Goal: Transaction & Acquisition: Obtain resource

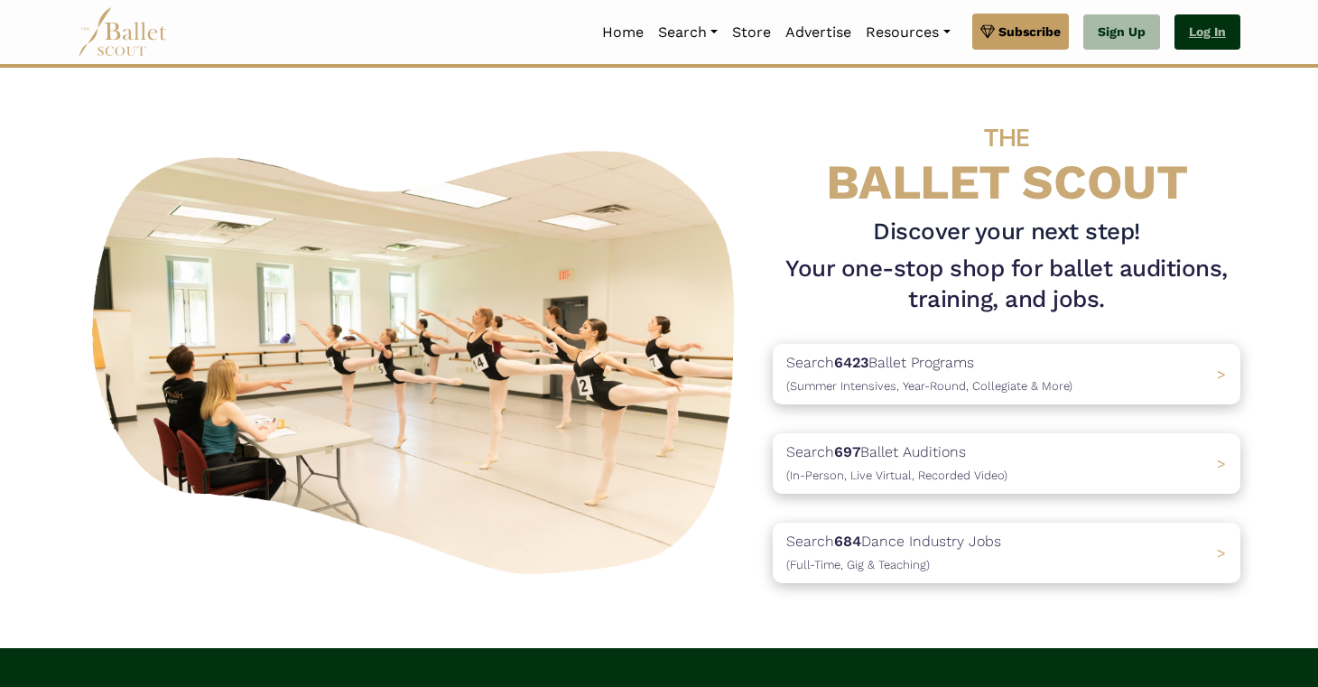
click at [1204, 37] on link "Log In" at bounding box center [1207, 32] width 66 height 36
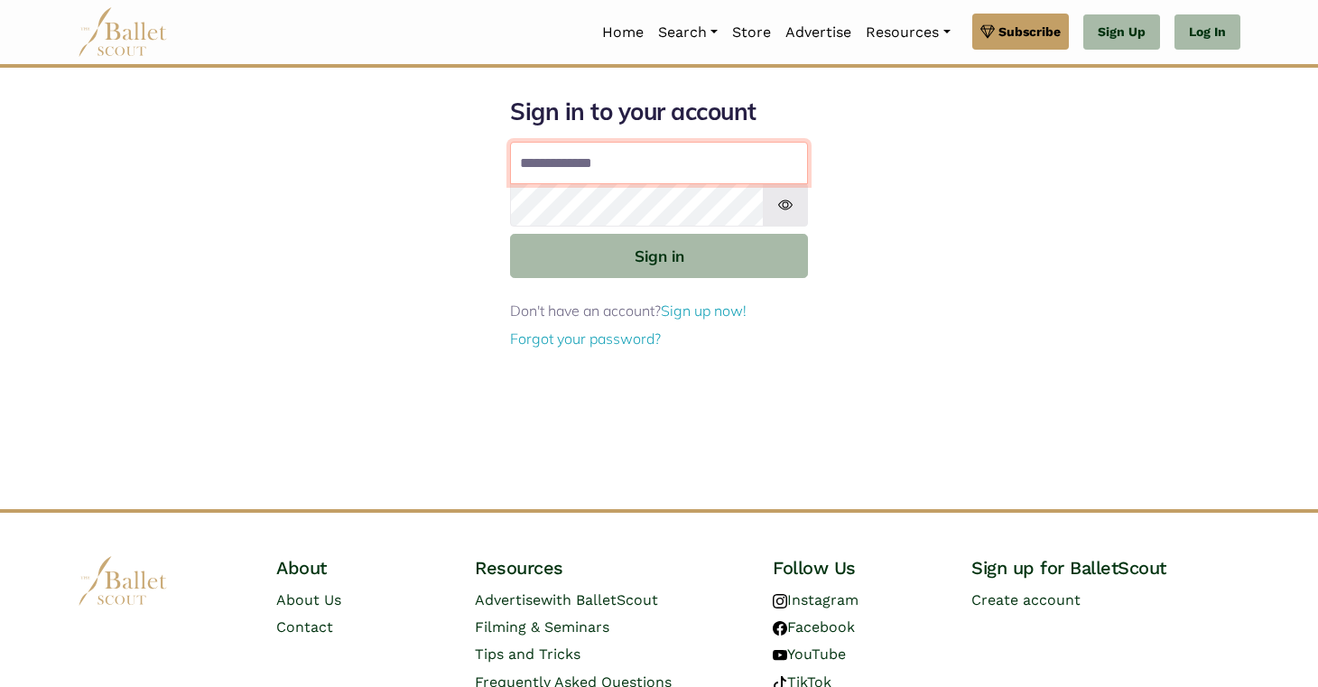
type input "**********"
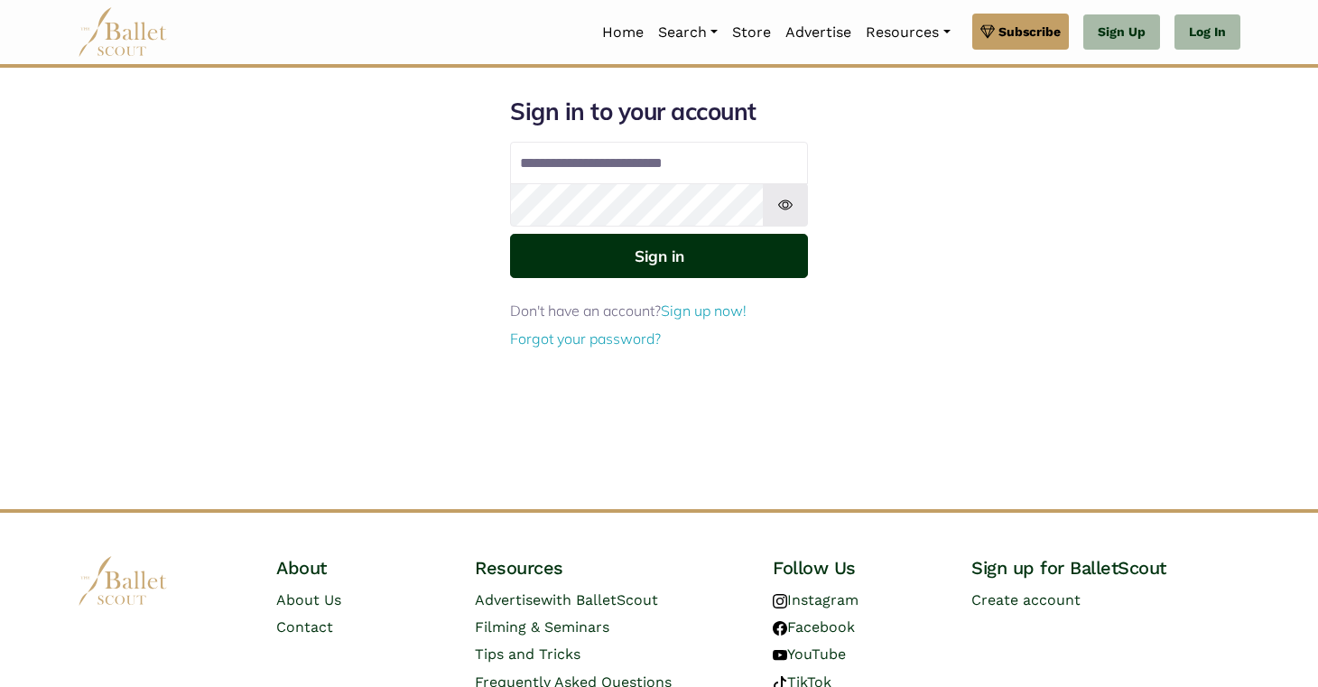
click at [651, 259] on button "Sign in" at bounding box center [659, 256] width 298 height 44
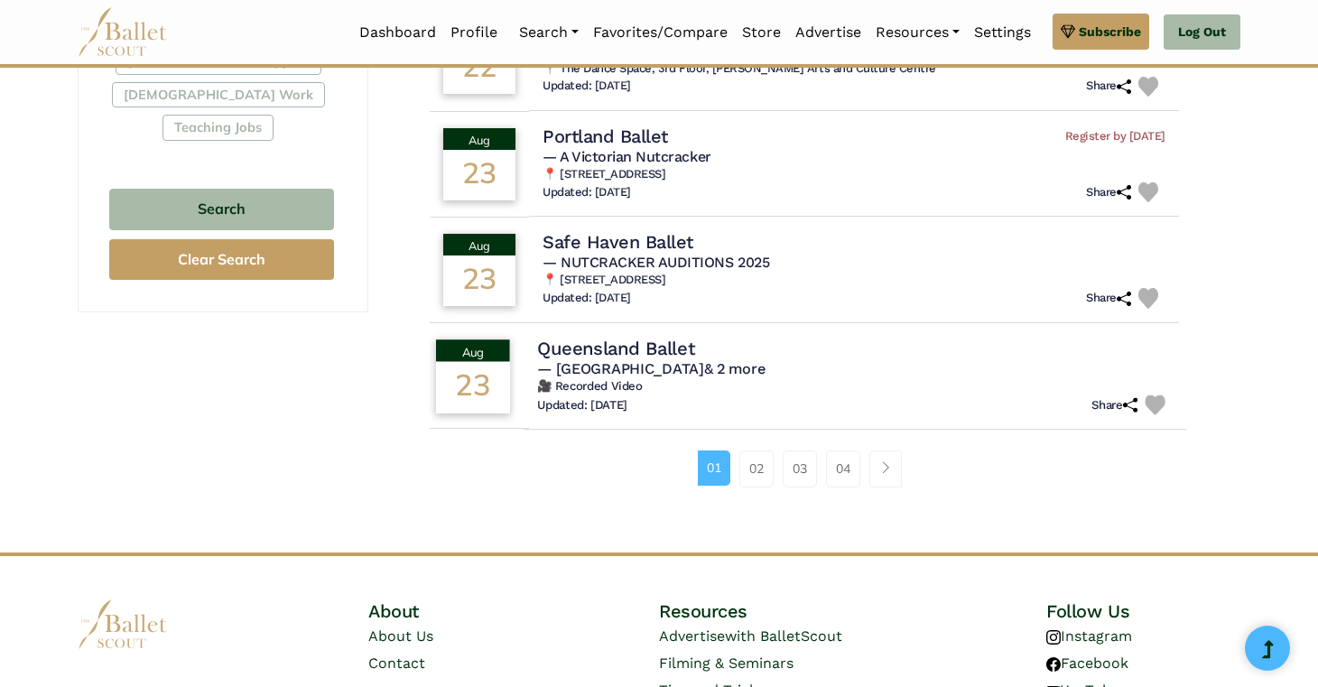
scroll to position [1134, 0]
click at [754, 450] on link "02" at bounding box center [756, 468] width 34 height 36
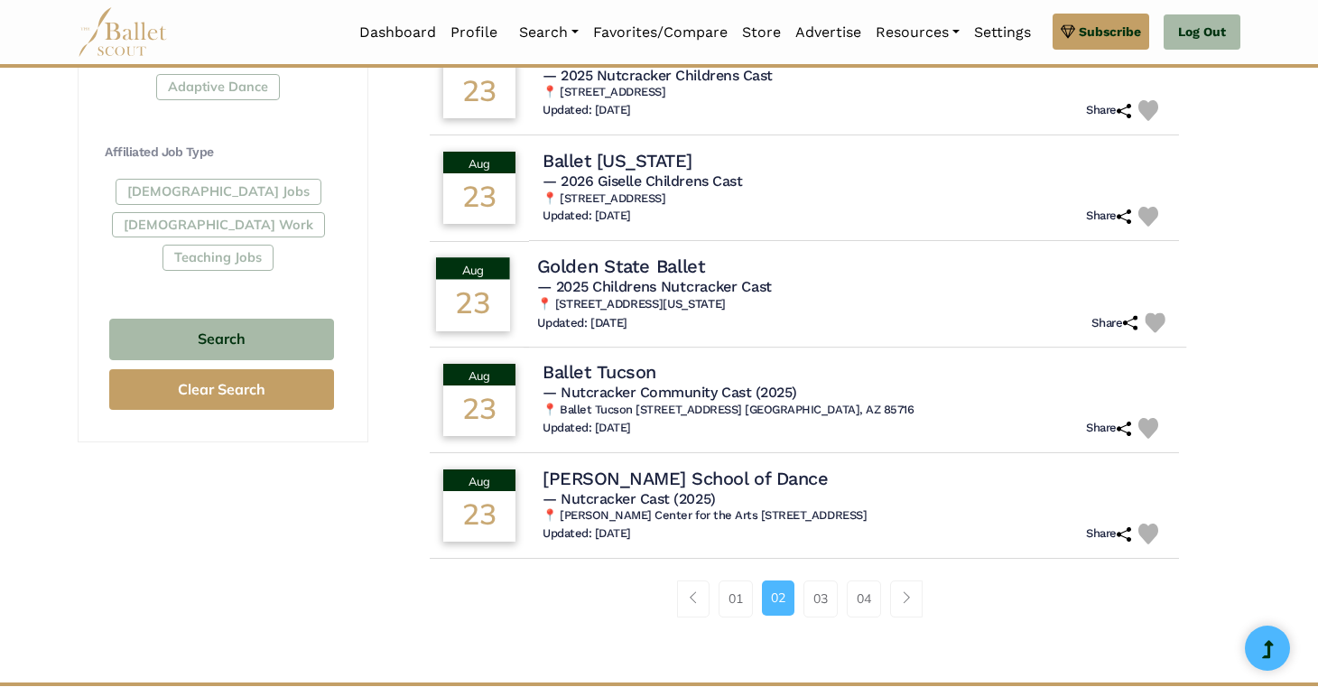
scroll to position [1104, 0]
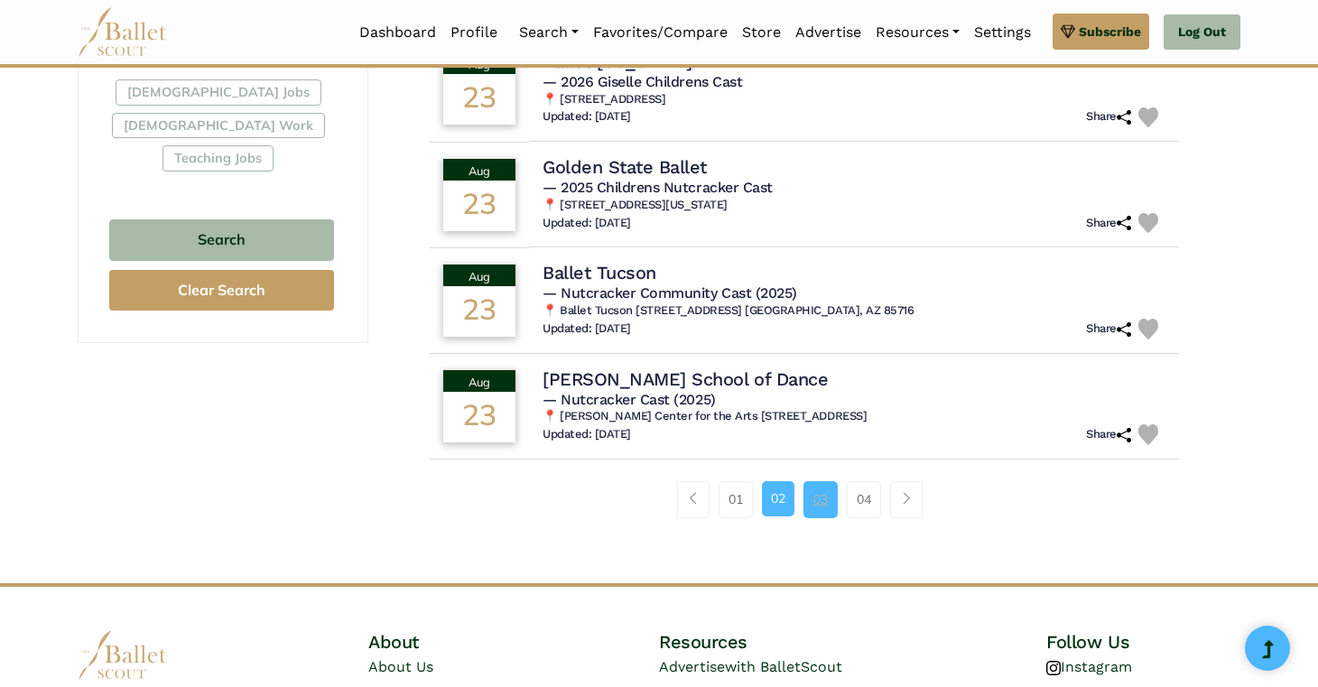
click at [823, 495] on link "03" at bounding box center [820, 499] width 34 height 36
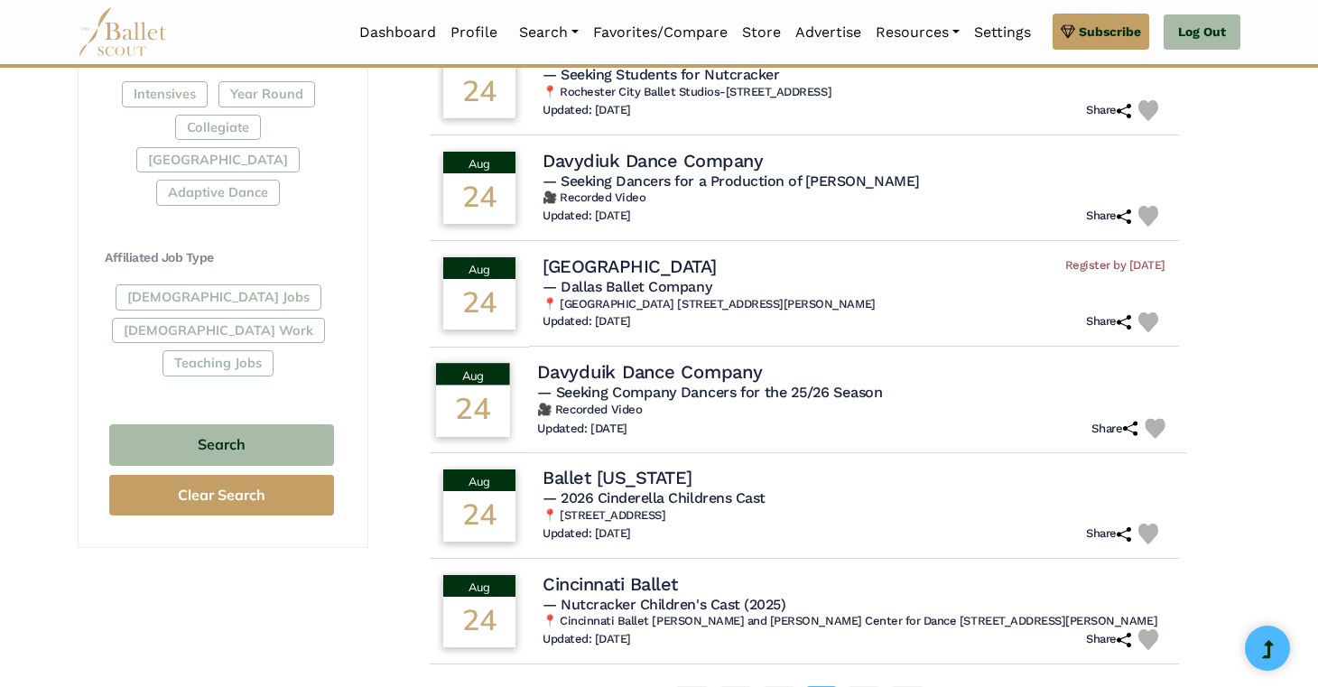
scroll to position [985, 0]
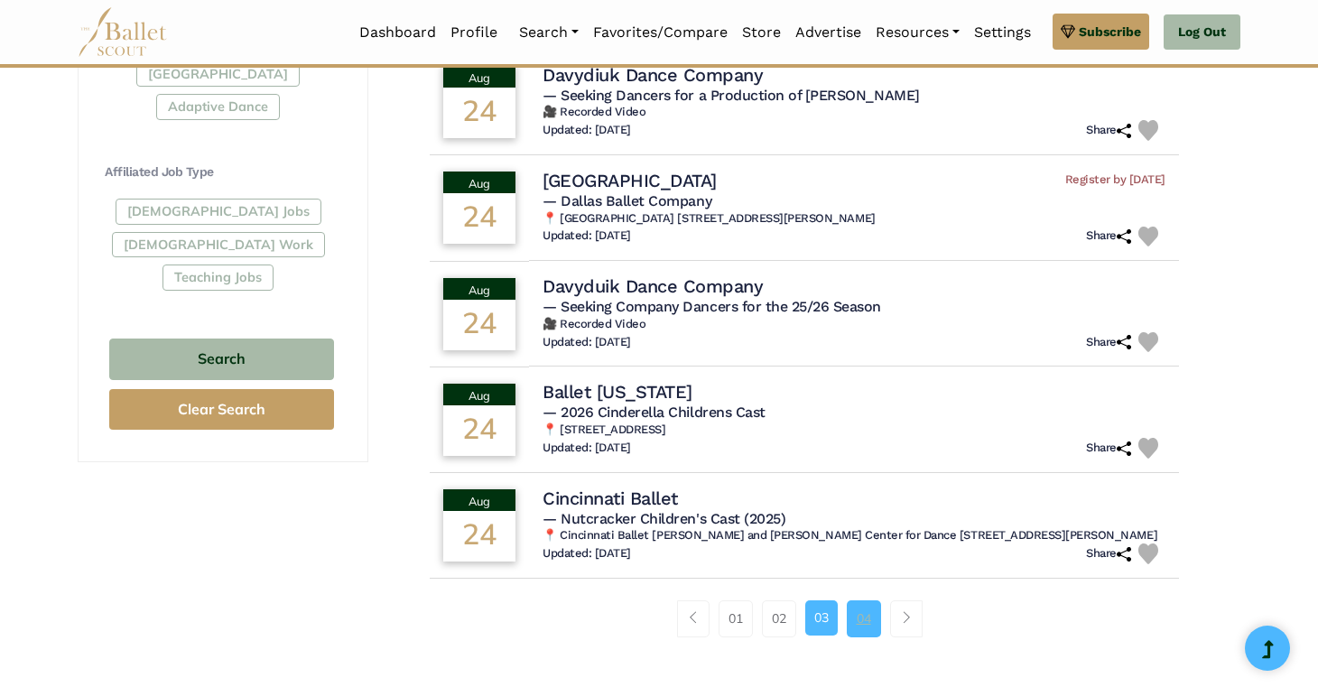
click at [867, 618] on link "04" at bounding box center [864, 618] width 34 height 36
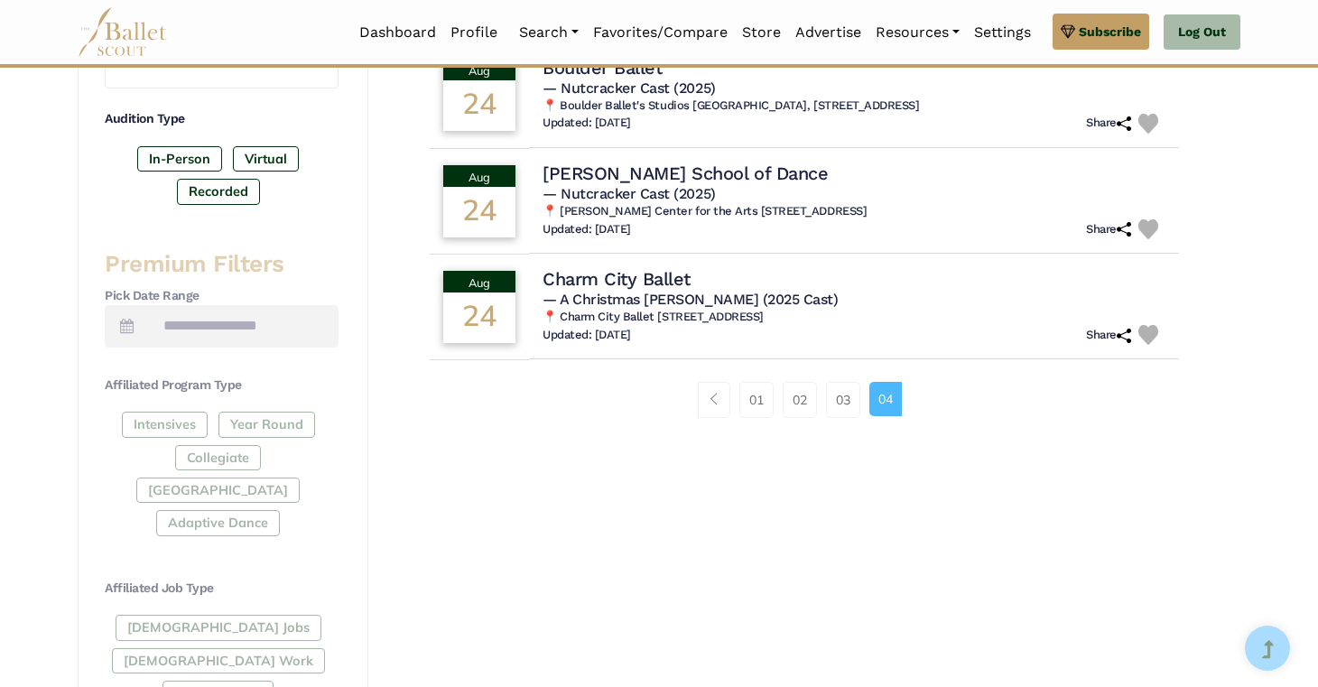
scroll to position [571, 0]
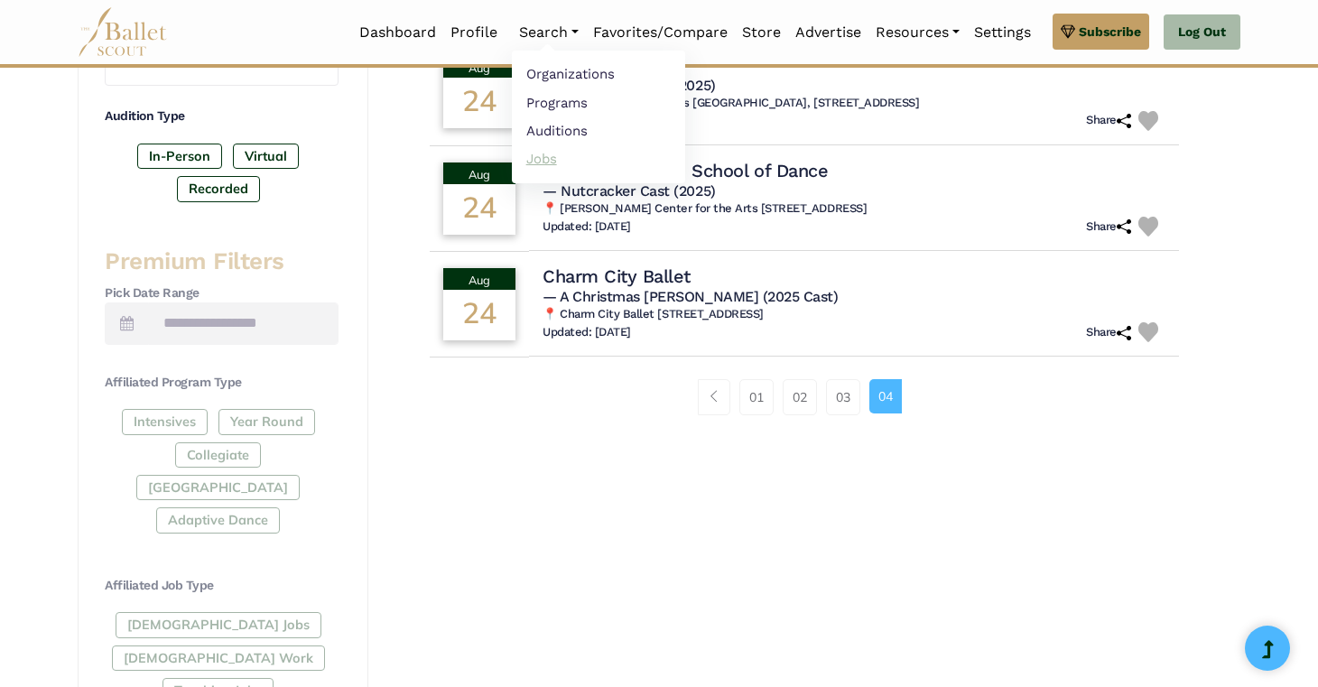
click at [546, 149] on link "Jobs" at bounding box center [598, 158] width 173 height 28
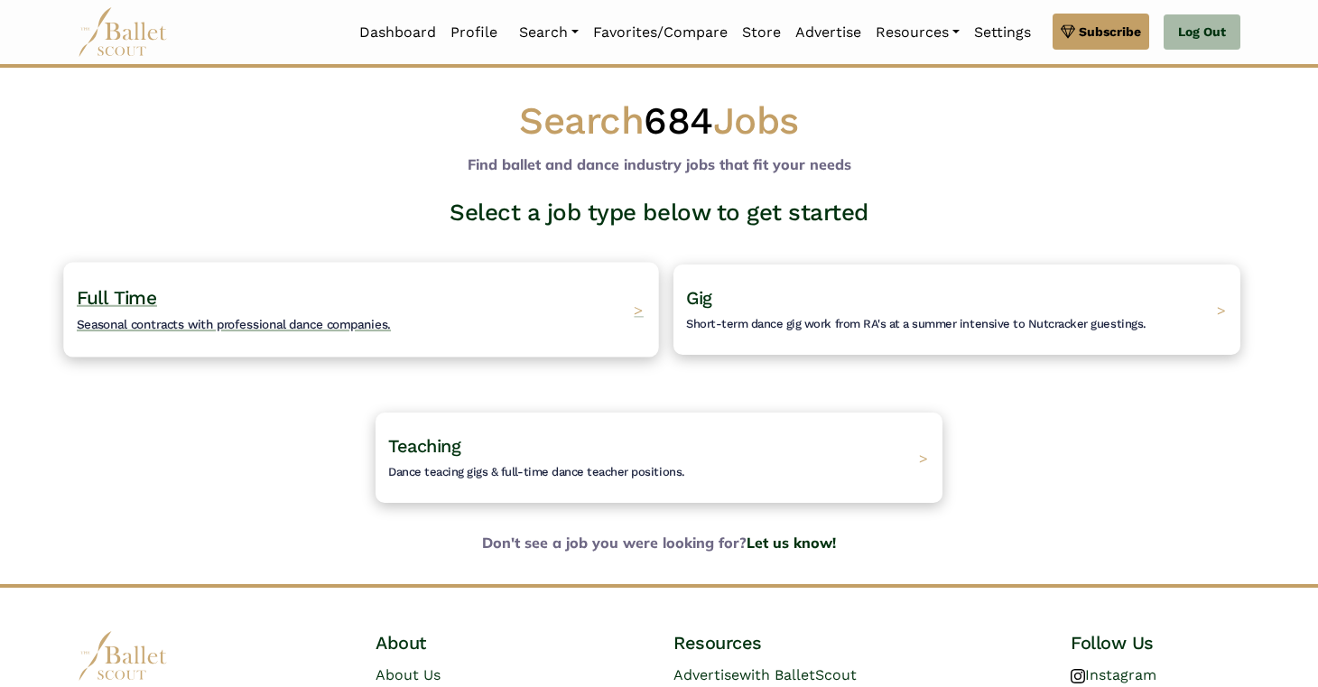
click at [231, 322] on span "Seasonal contracts with professional dance companies." at bounding box center [234, 324] width 314 height 14
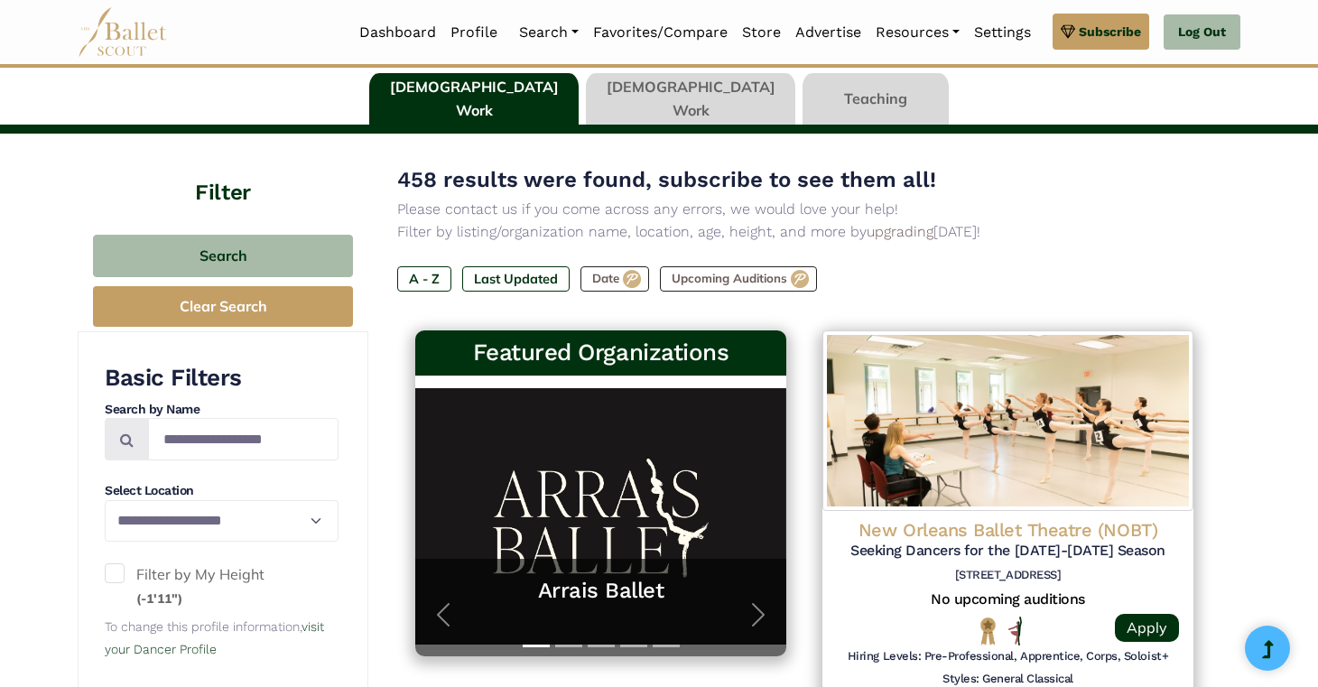
scroll to position [97, 0]
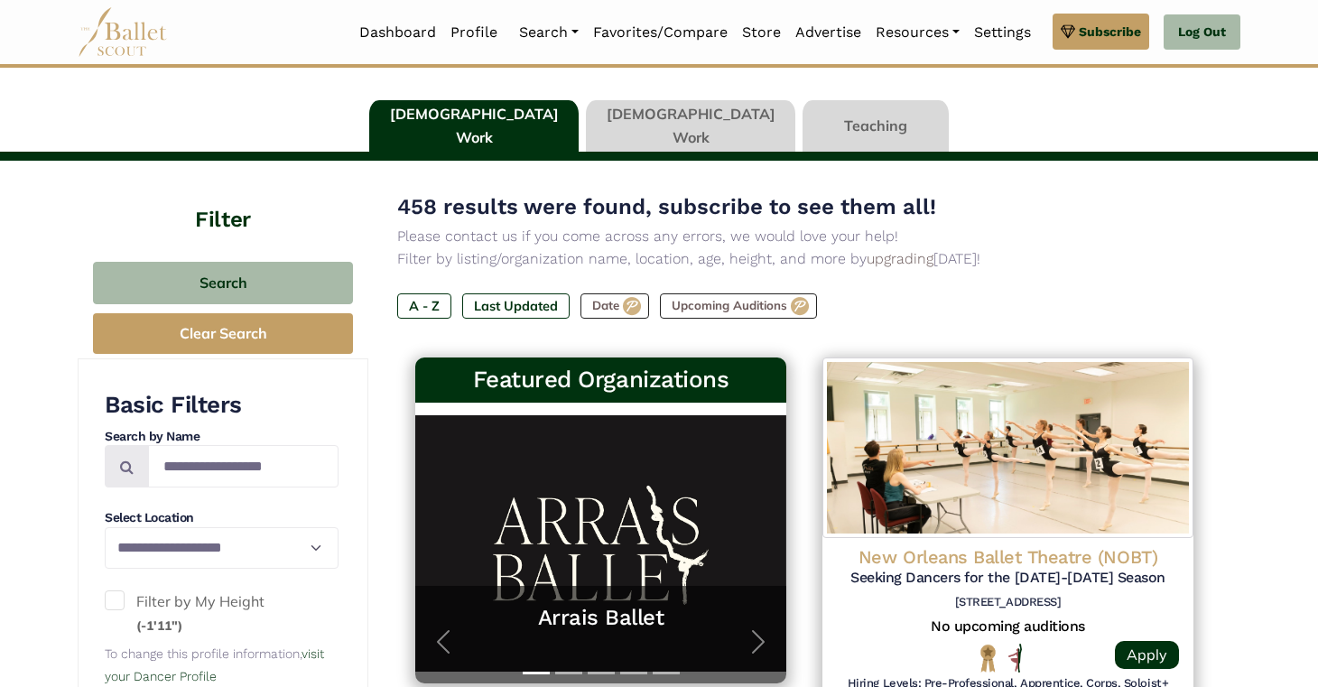
click at [671, 118] on link at bounding box center [690, 125] width 209 height 51
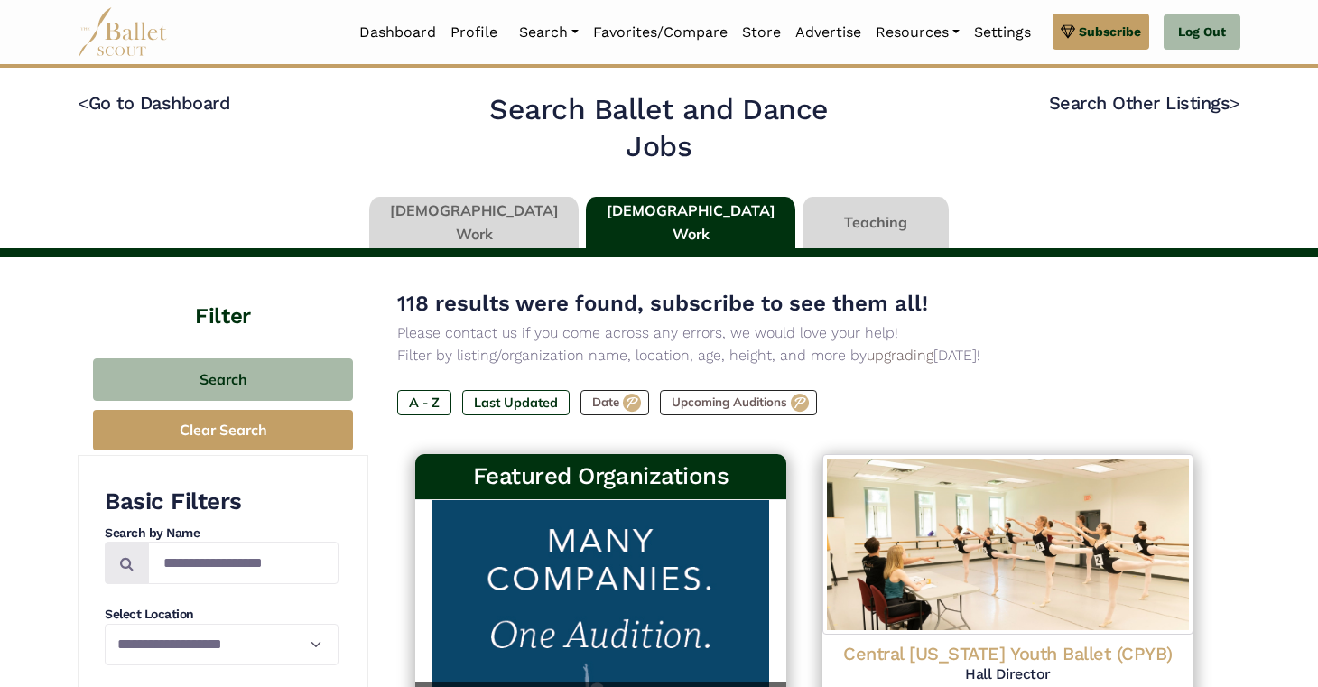
click at [512, 222] on link at bounding box center [473, 222] width 209 height 51
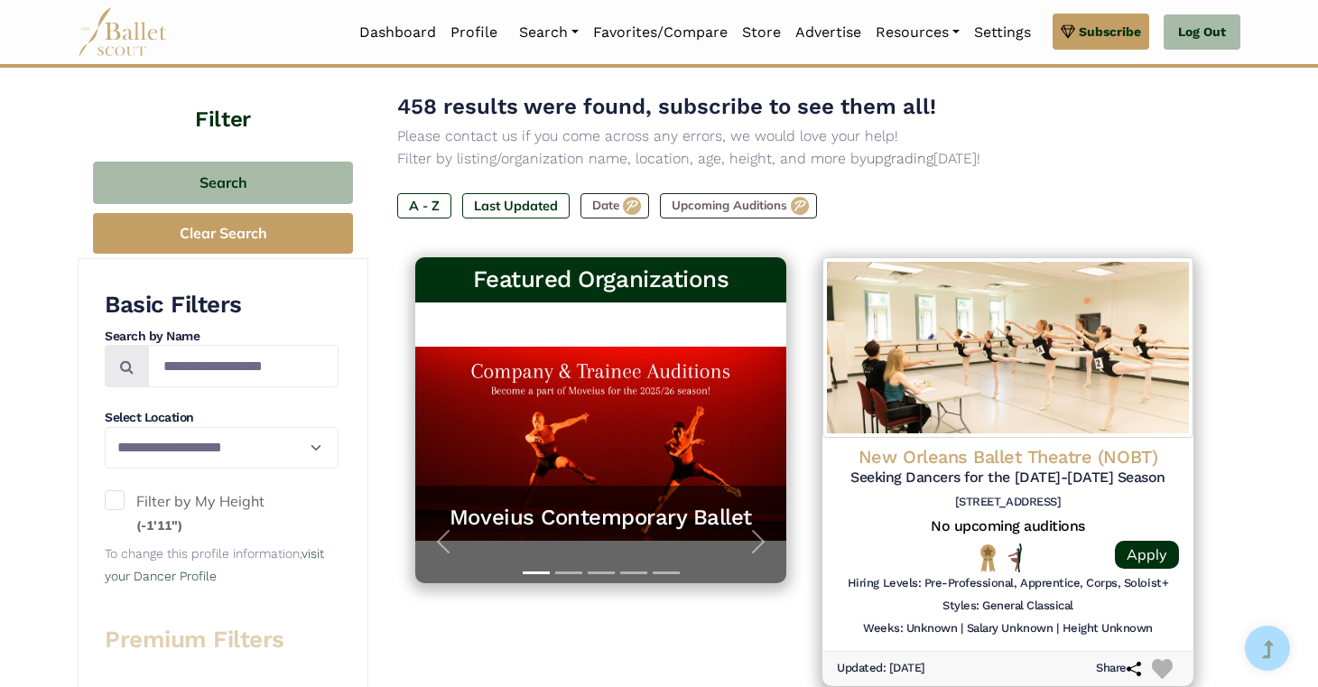
scroll to position [316, 0]
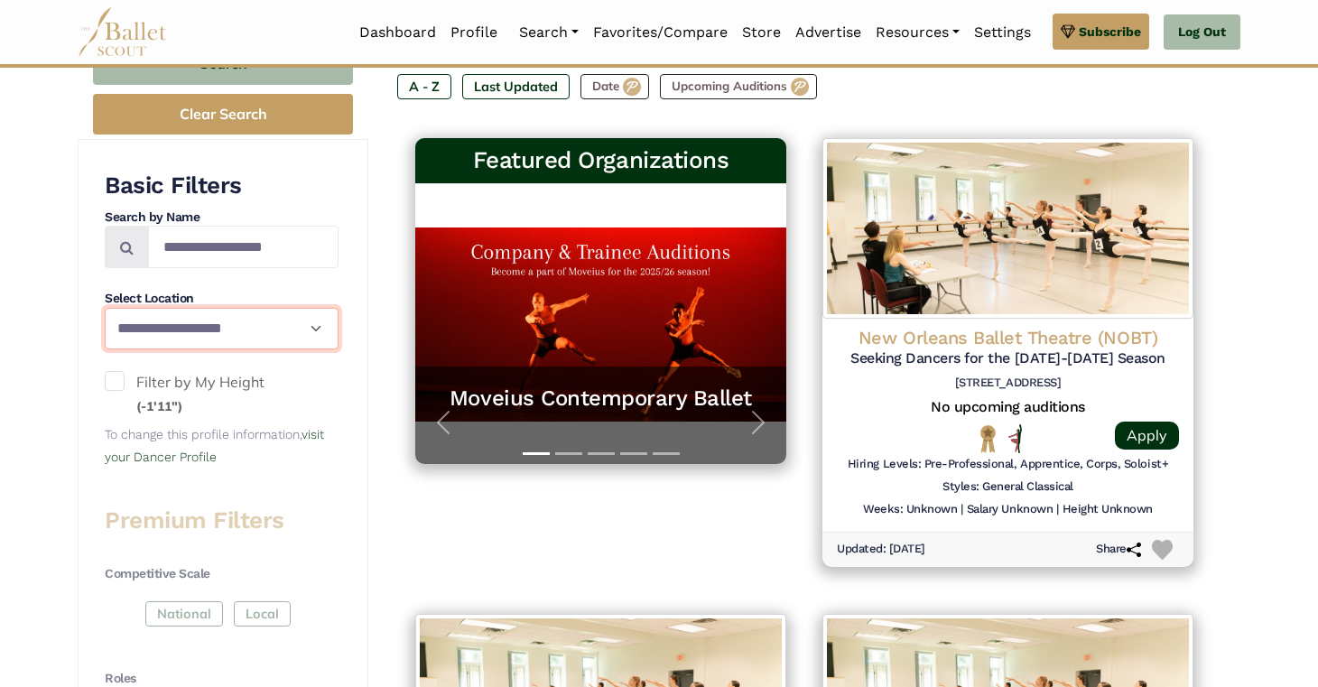
select select "**"
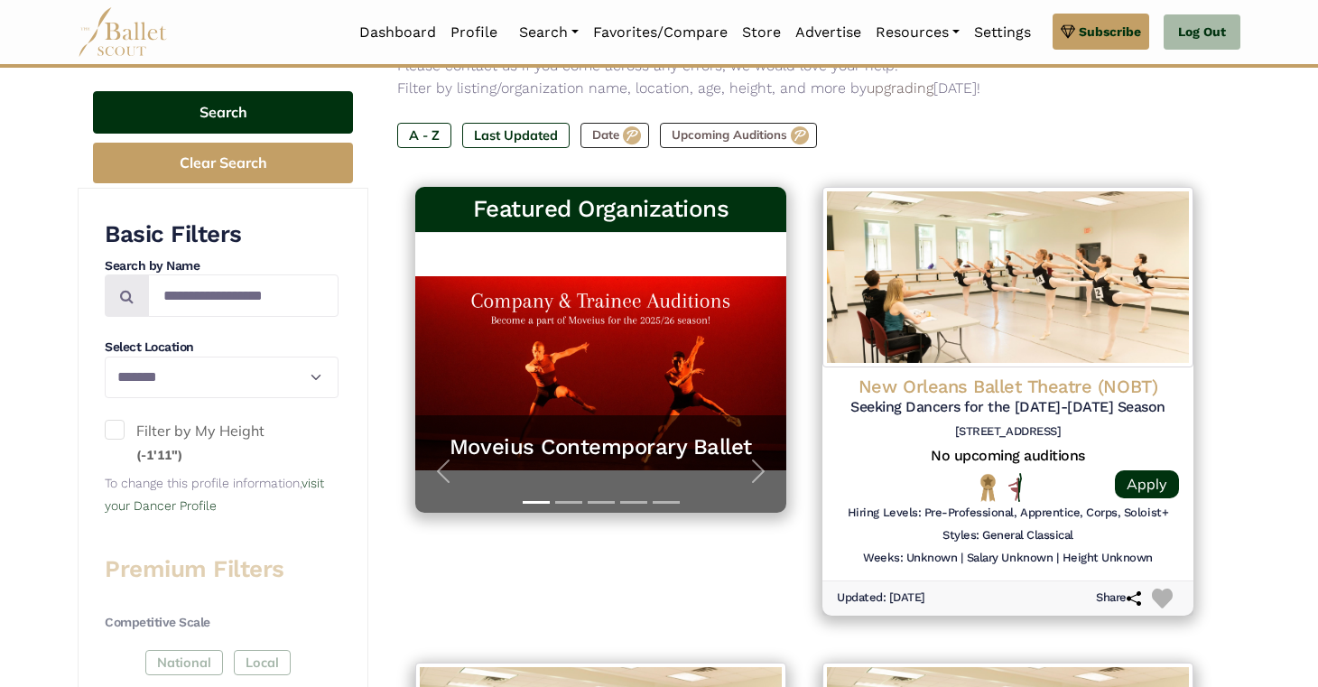
click at [221, 106] on button "Search" at bounding box center [223, 112] width 260 height 42
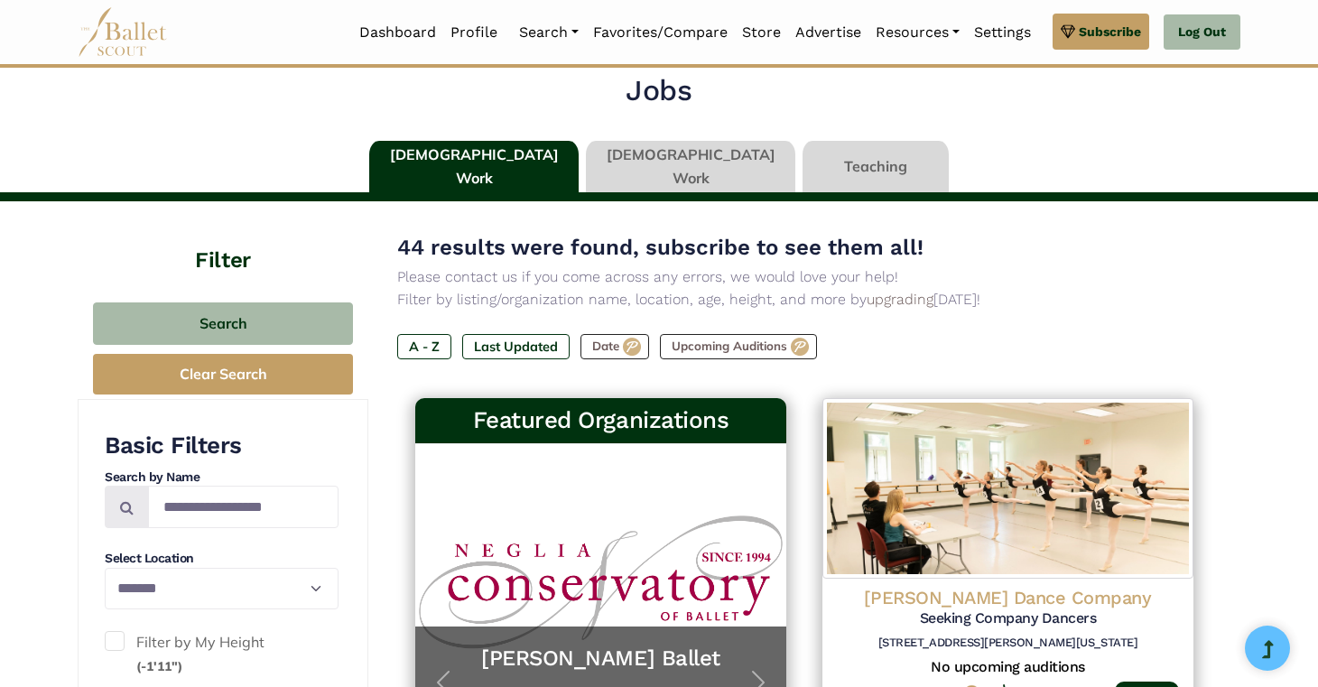
scroll to position [25, 0]
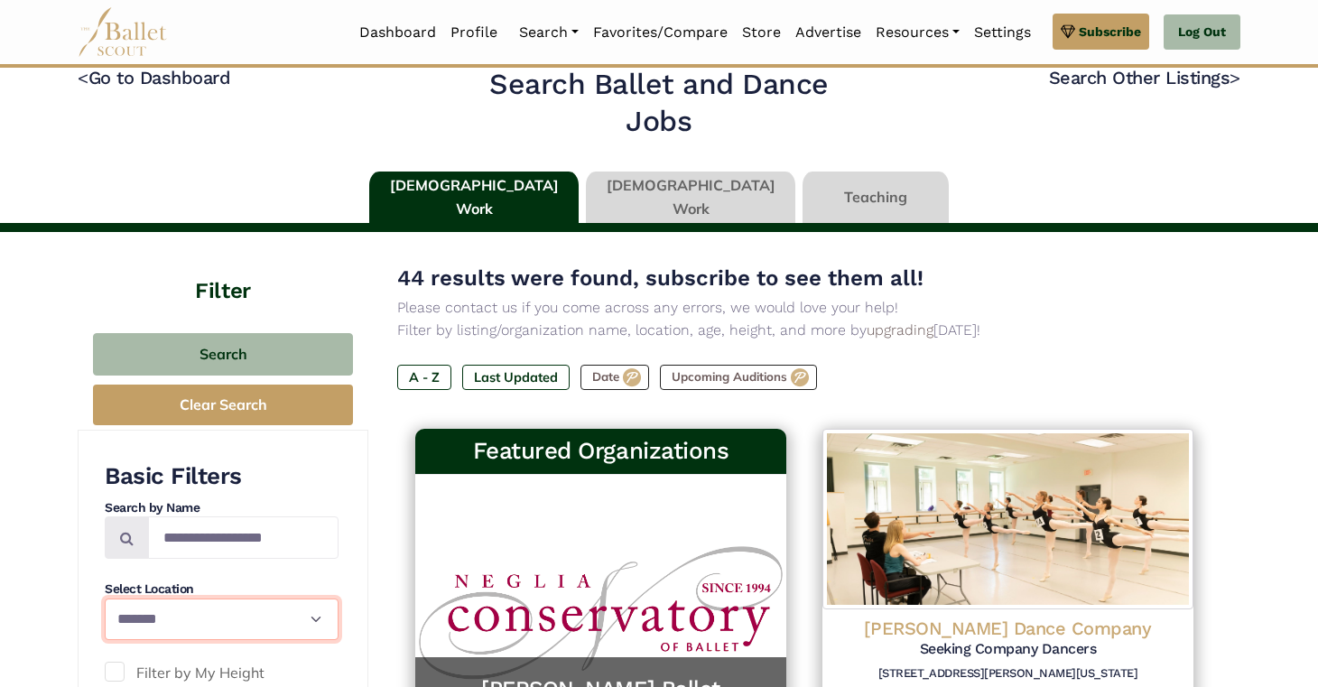
select select "**"
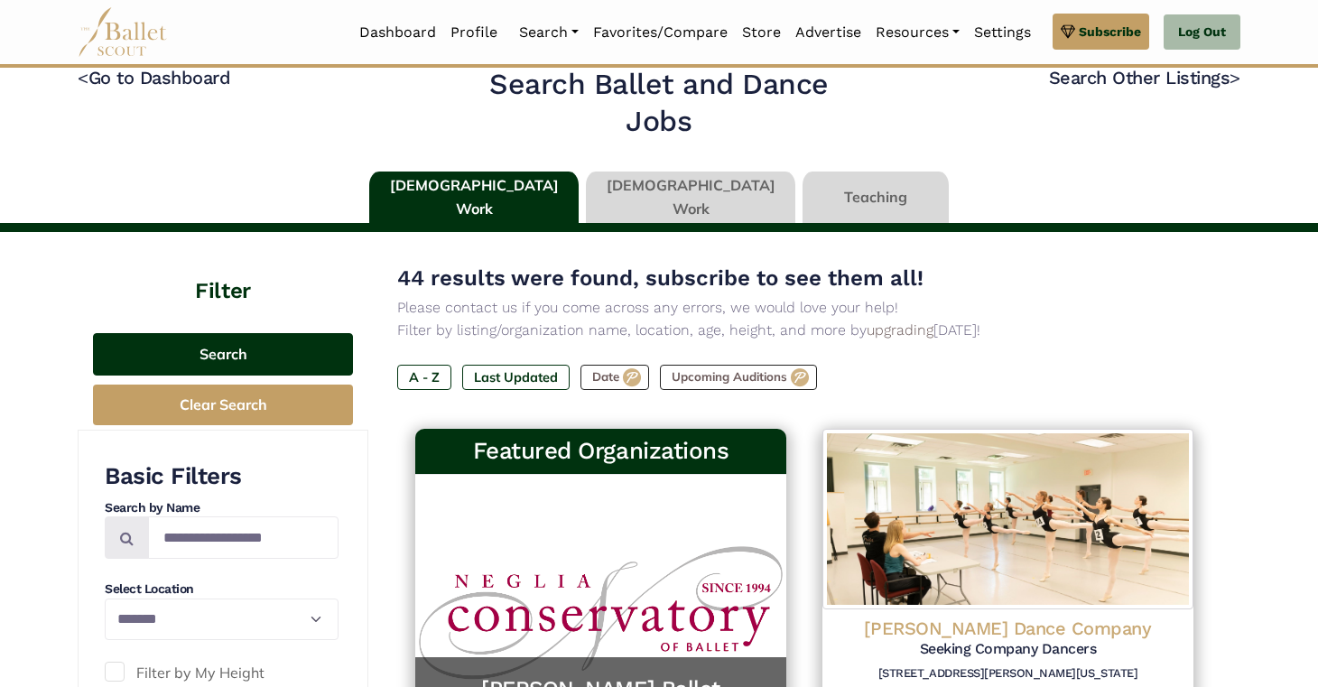
click at [228, 344] on button "Search" at bounding box center [223, 354] width 260 height 42
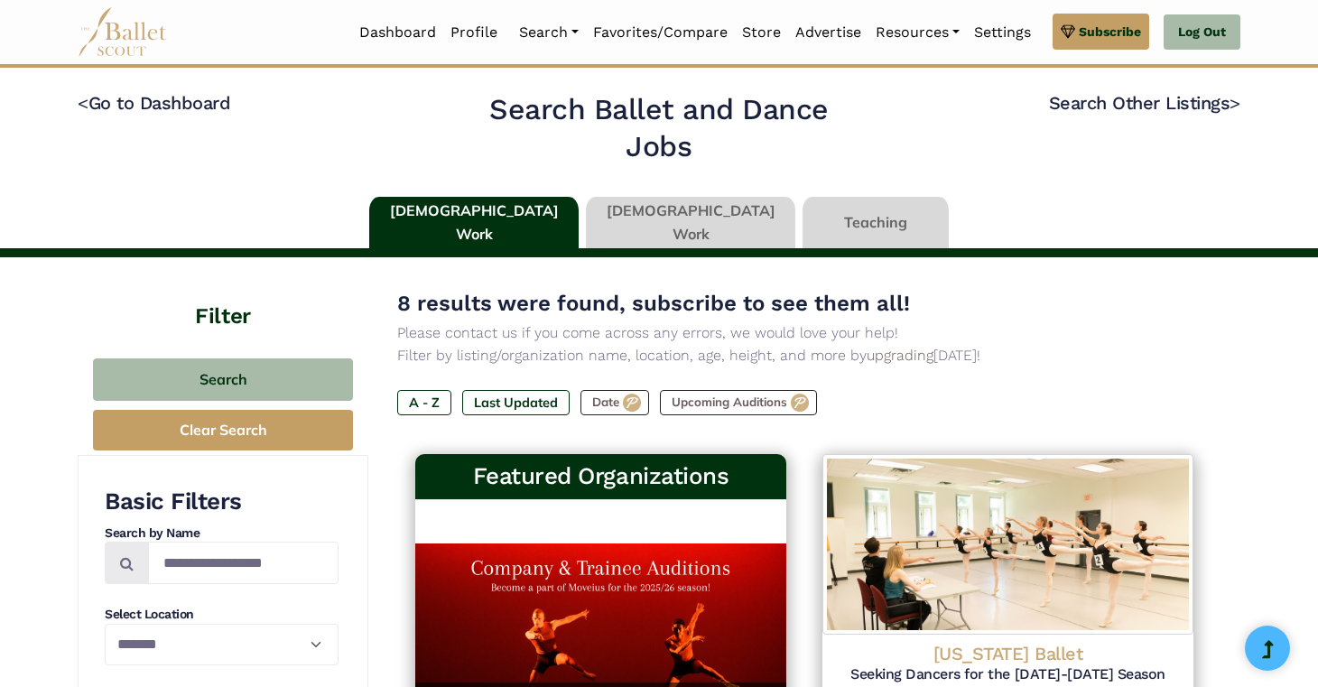
select select "**"
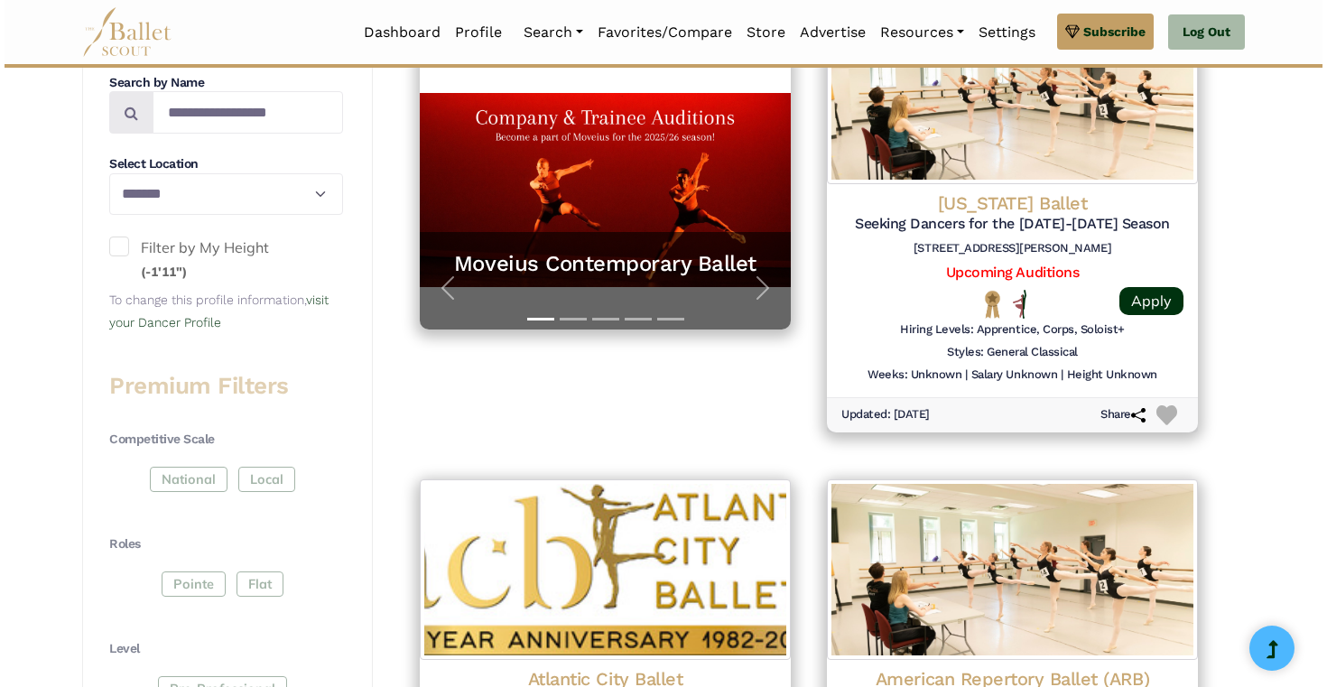
scroll to position [438, 0]
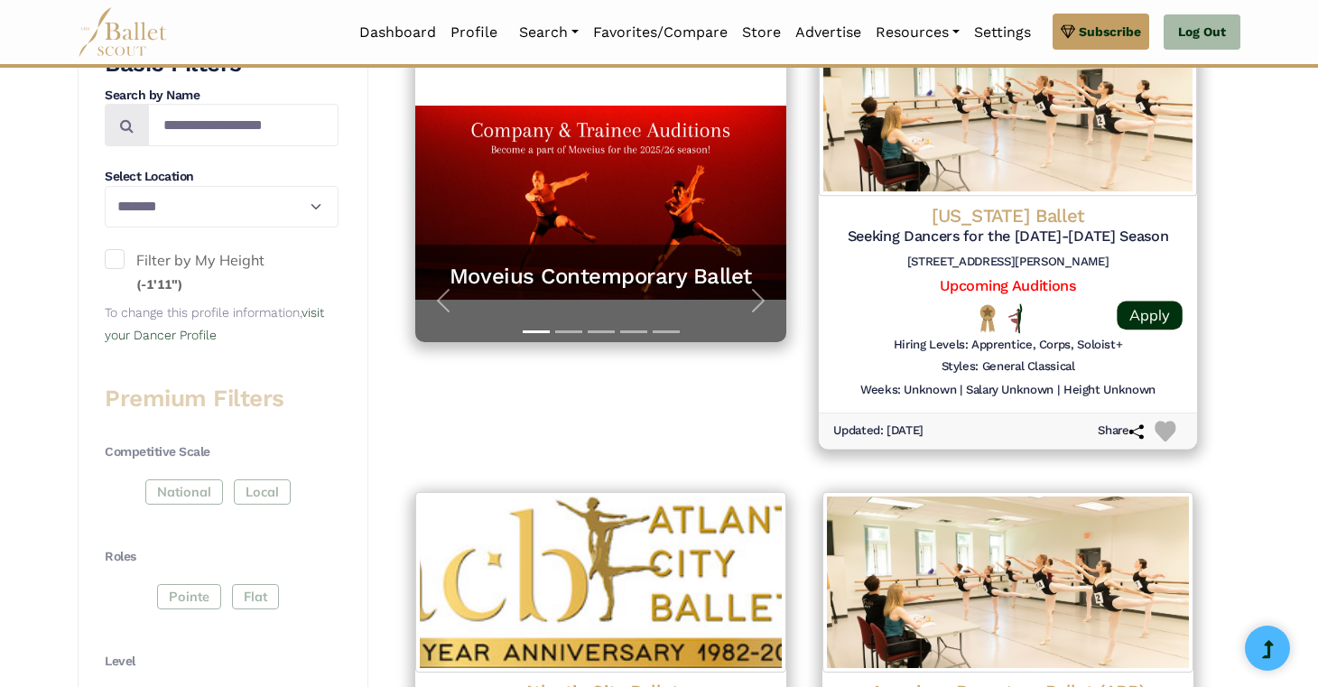
click at [993, 212] on h4 "[US_STATE] Ballet" at bounding box center [1007, 216] width 349 height 24
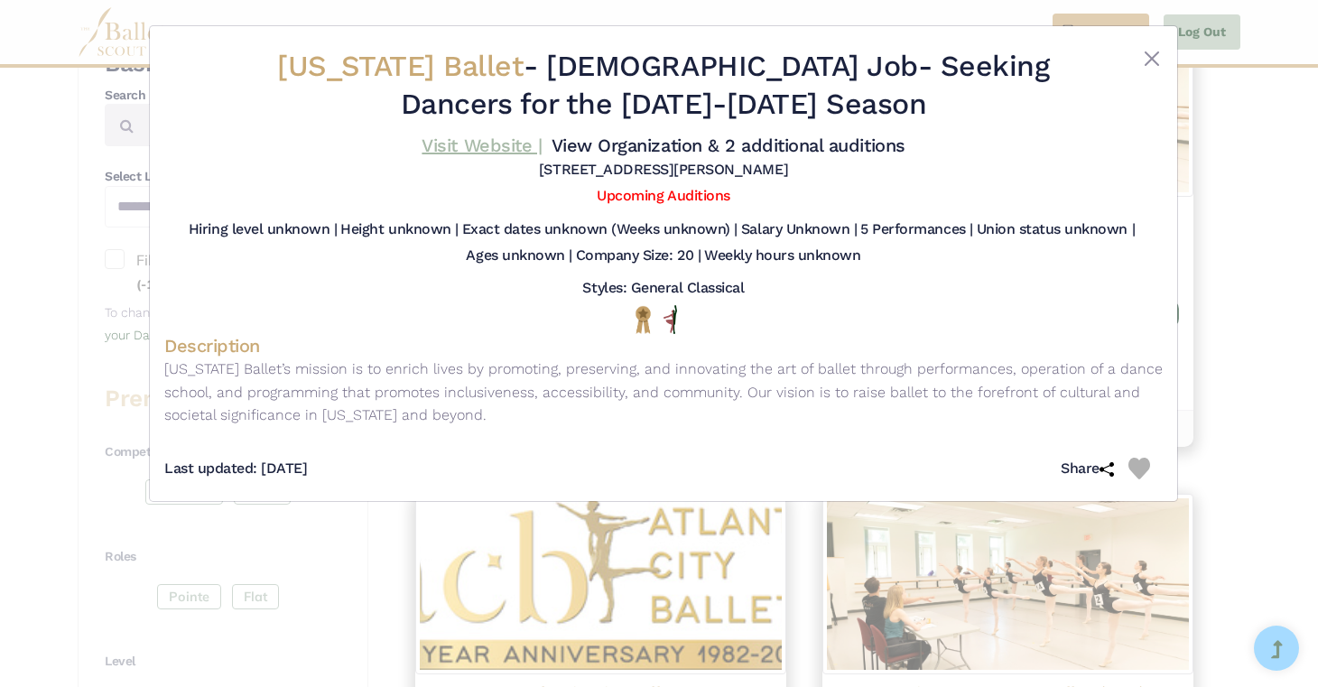
click at [542, 139] on link "Visit Website |" at bounding box center [481, 145] width 120 height 22
